Goal: Submit feedback/report problem

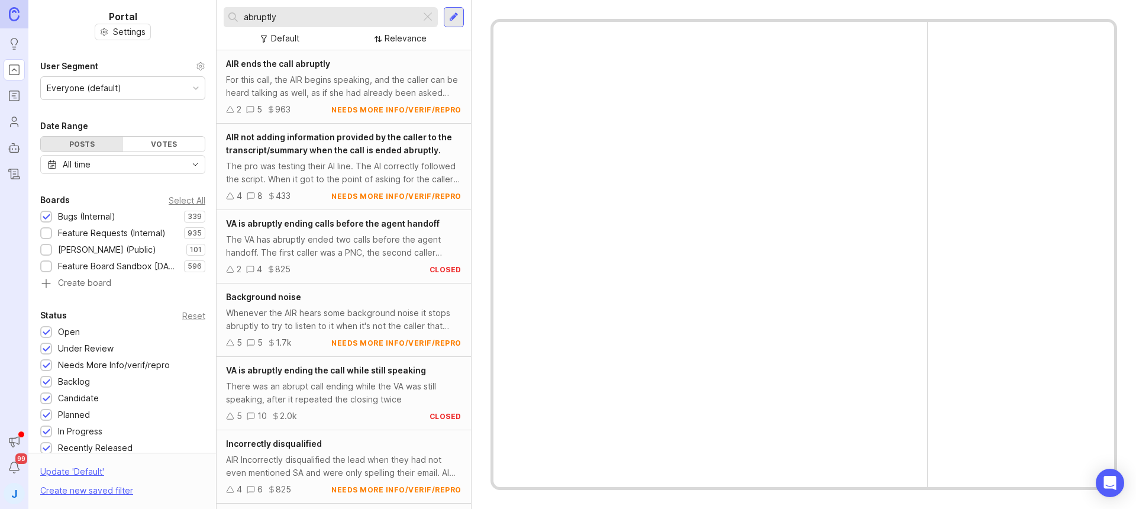
type input "abruptly"
click at [361, 82] on div "For this call, the AIR begins speaking, and the caller can be heard talking as …" at bounding box center [344, 86] width 236 height 26
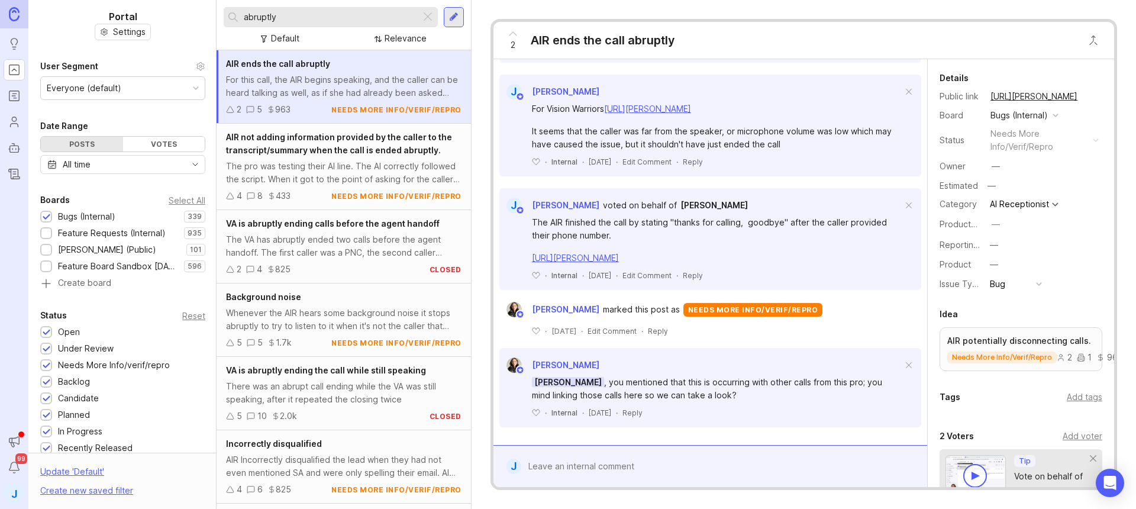
scroll to position [439, 0]
click at [612, 481] on form "J" at bounding box center [711, 466] width 434 height 42
click at [615, 458] on div at bounding box center [718, 466] width 395 height 22
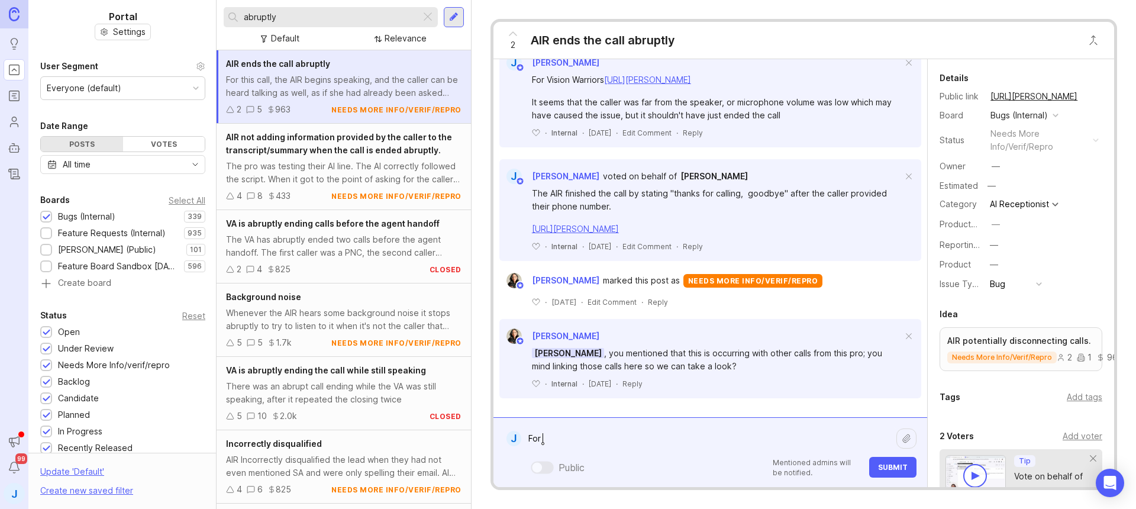
paste textarea "Sparkle Restoration Services"
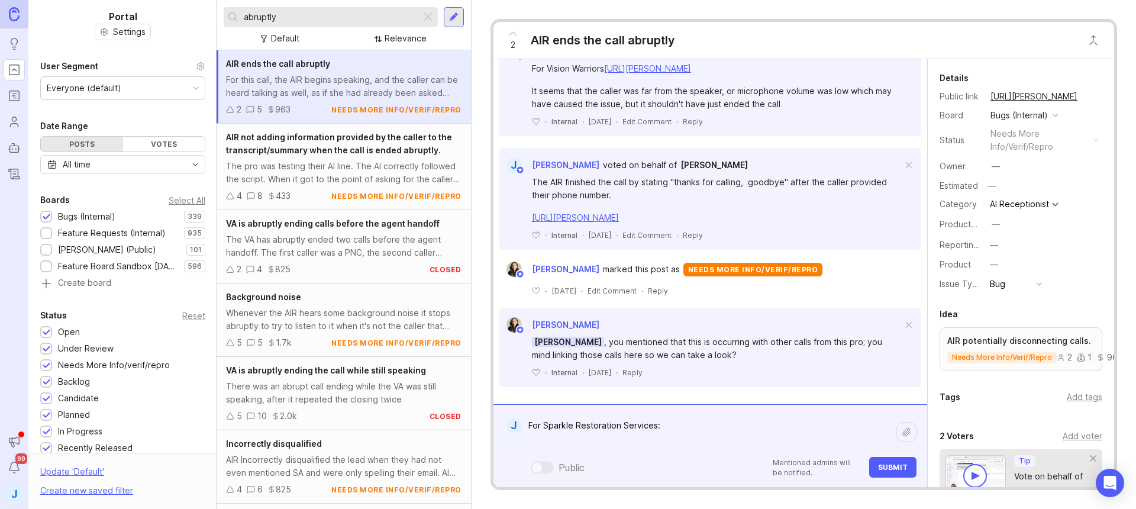
click at [599, 437] on textarea "For Sparkle Restoration Services:" at bounding box center [708, 432] width 375 height 36
paste textarea "[URL][PERSON_NAME]"
click at [592, 443] on textarea "For Sparkle Restoration Services:" at bounding box center [708, 432] width 375 height 36
paste textarea "[URL][PERSON_NAME]"
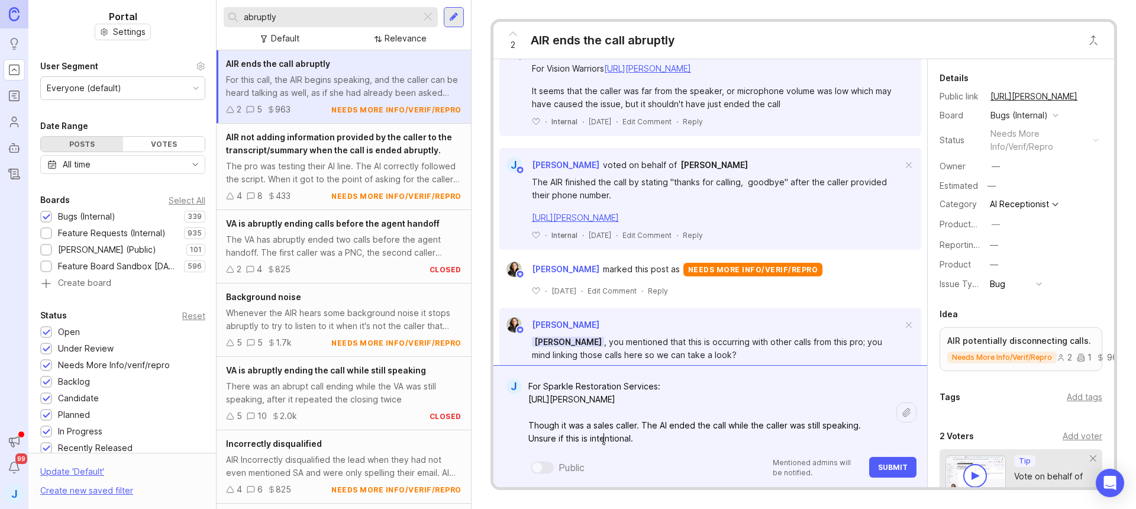
type textarea "For Sparkle Restoration Services: [URL][PERSON_NAME] Though it was a sales call…"
click at [894, 460] on button "Submit" at bounding box center [893, 467] width 47 height 21
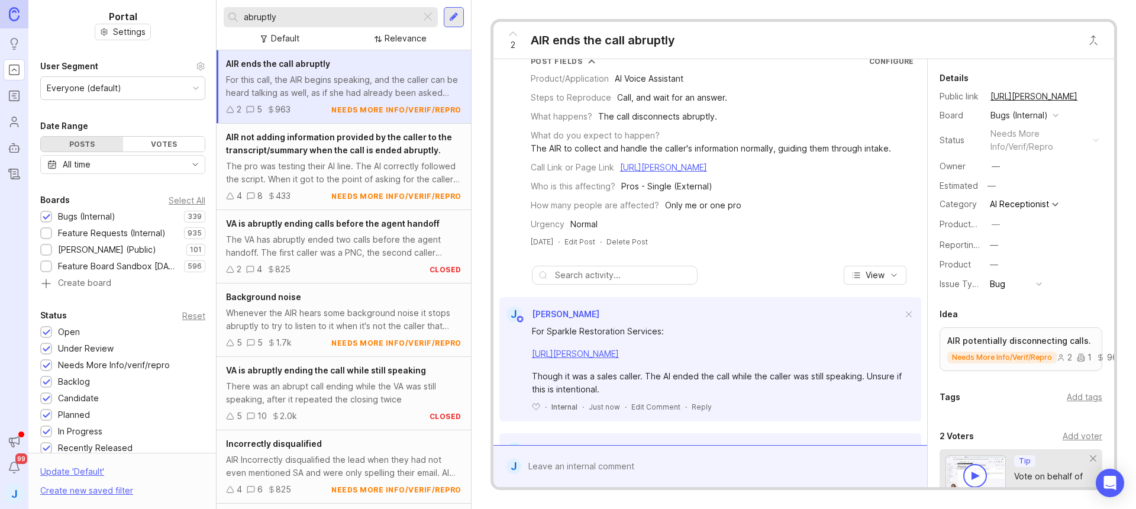
scroll to position [95, 0]
click at [1084, 99] on button "copy icon" at bounding box center [1089, 96] width 17 height 17
